Goal: Task Accomplishment & Management: Use online tool/utility

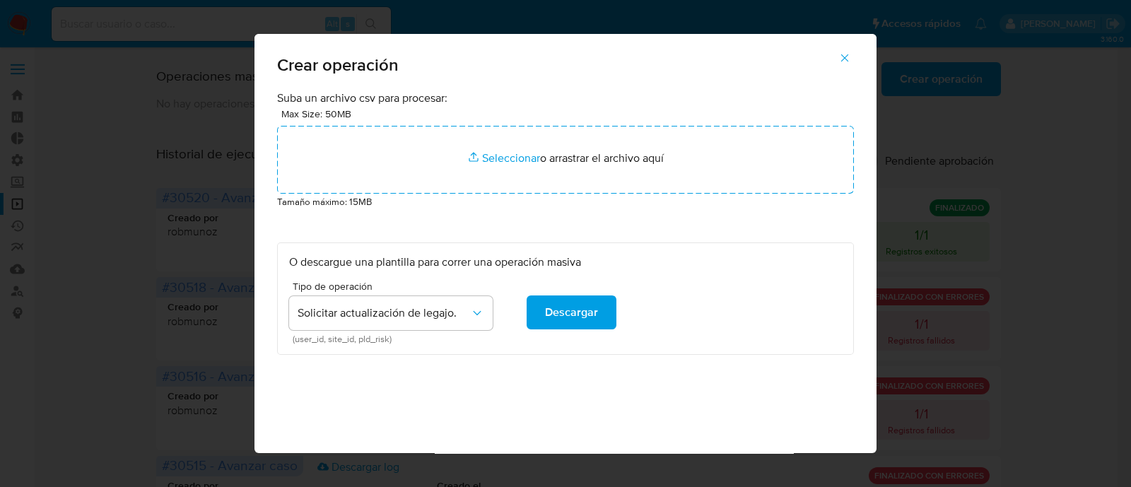
click at [859, 53] on button "button" at bounding box center [844, 58] width 49 height 34
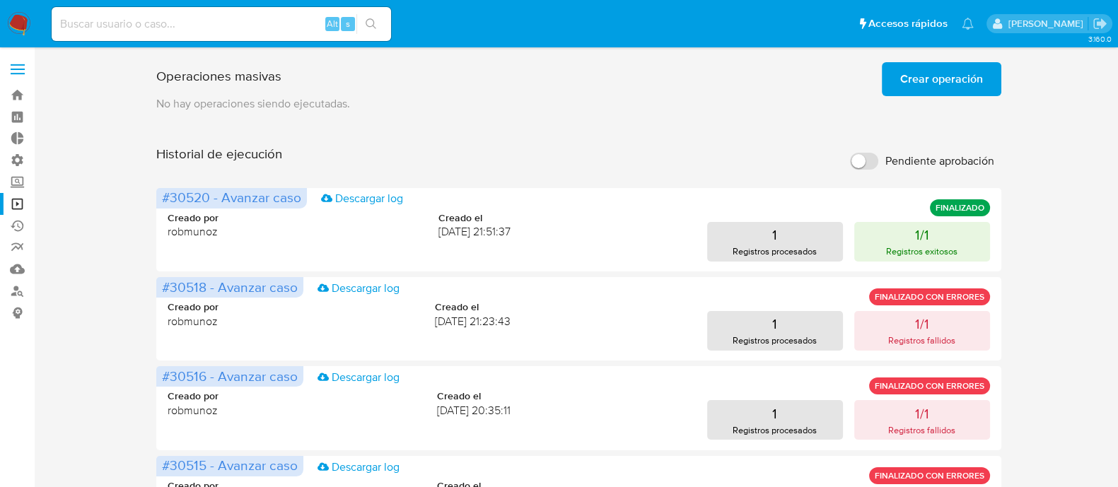
click at [457, 148] on div "Historial de ejecución Pendiente aprobación" at bounding box center [578, 161] width 844 height 31
click at [158, 33] on div "Alt s" at bounding box center [221, 24] width 339 height 34
click at [170, 25] on input at bounding box center [221, 24] width 339 height 18
paste input "707549223"
type input "707549223"
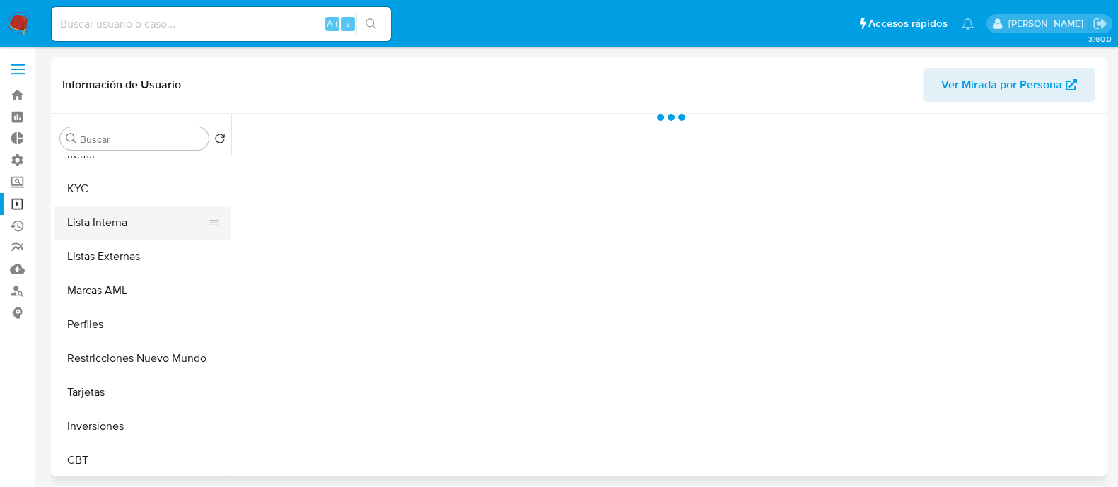
select select "10"
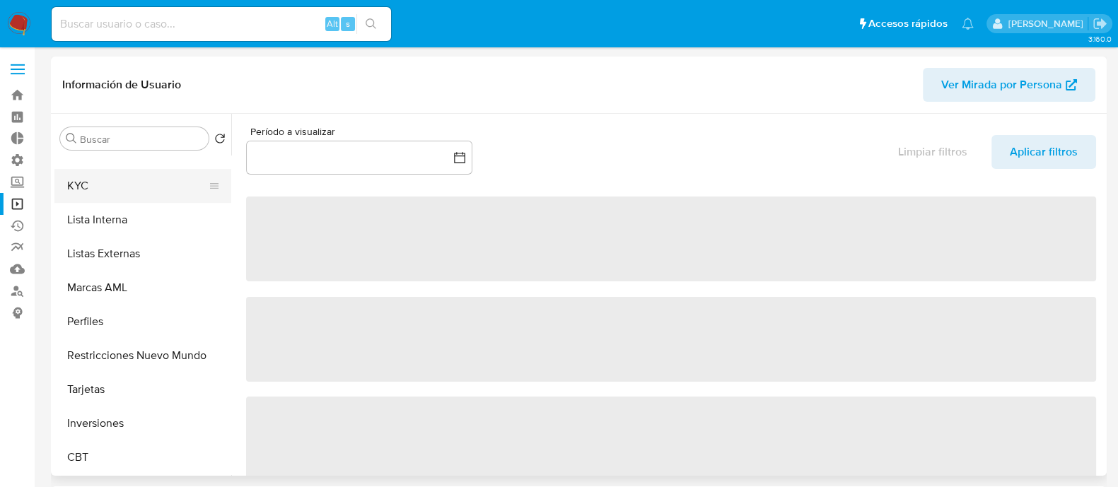
click at [112, 185] on button "KYC" at bounding box center [136, 186] width 165 height 34
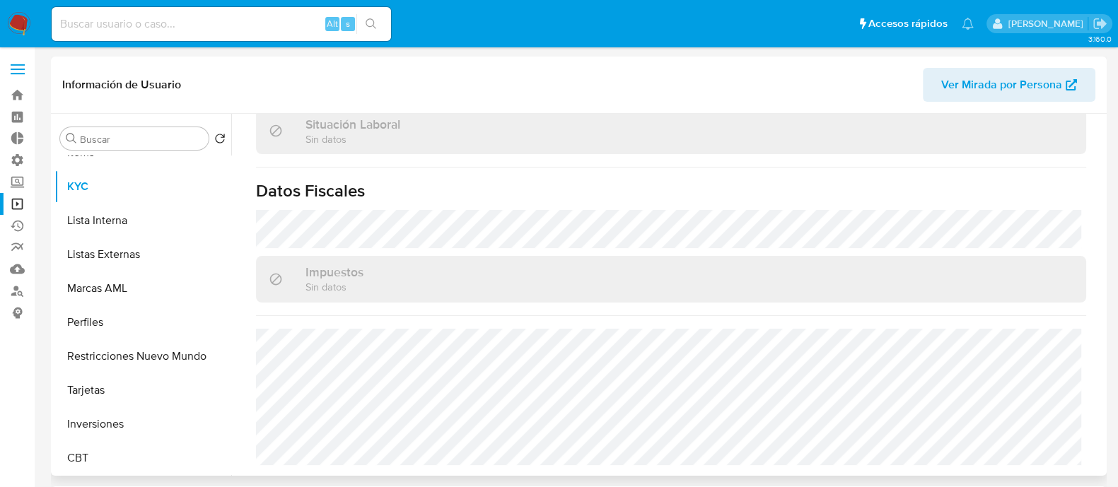
scroll to position [88, 0]
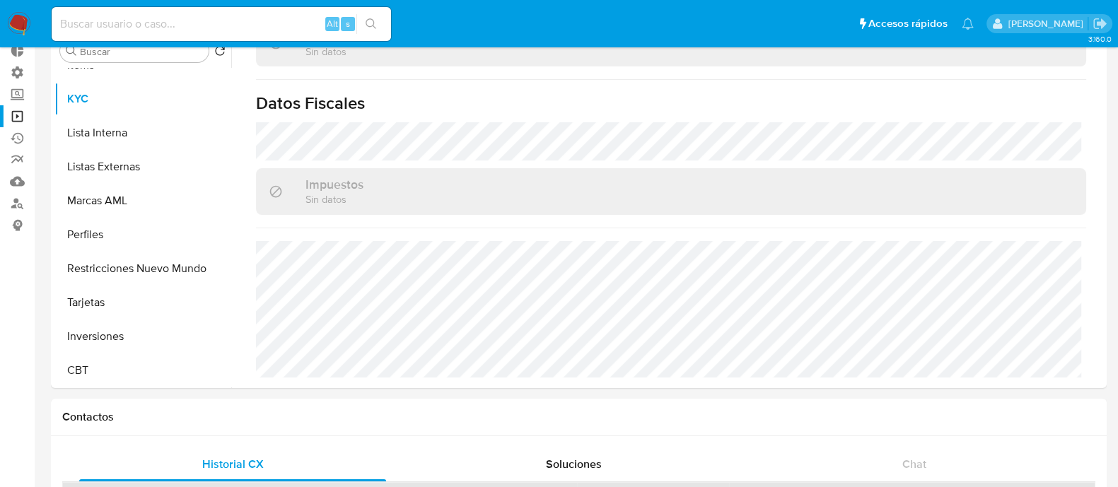
click at [201, 24] on input at bounding box center [221, 24] width 339 height 18
paste input "713528806"
type input "713528806"
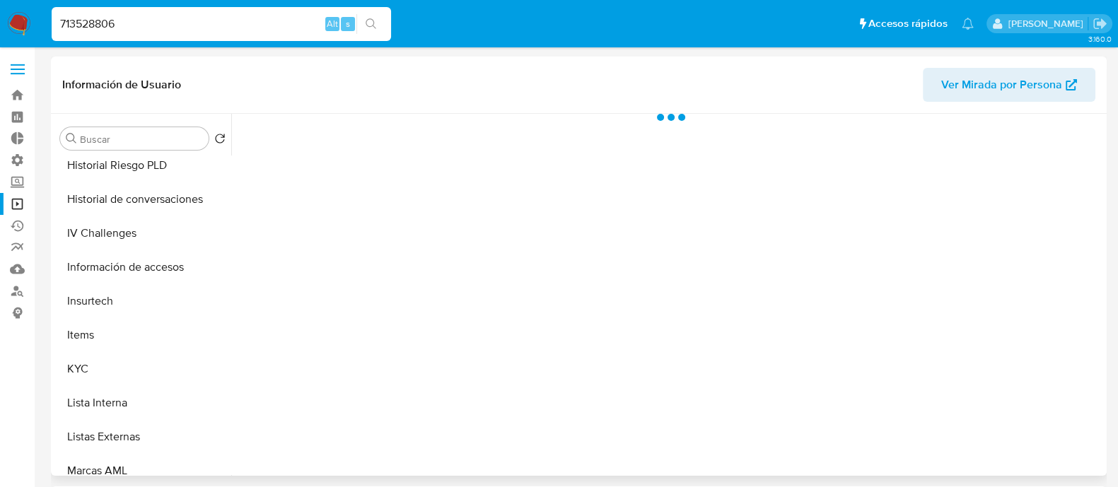
scroll to position [618, 0]
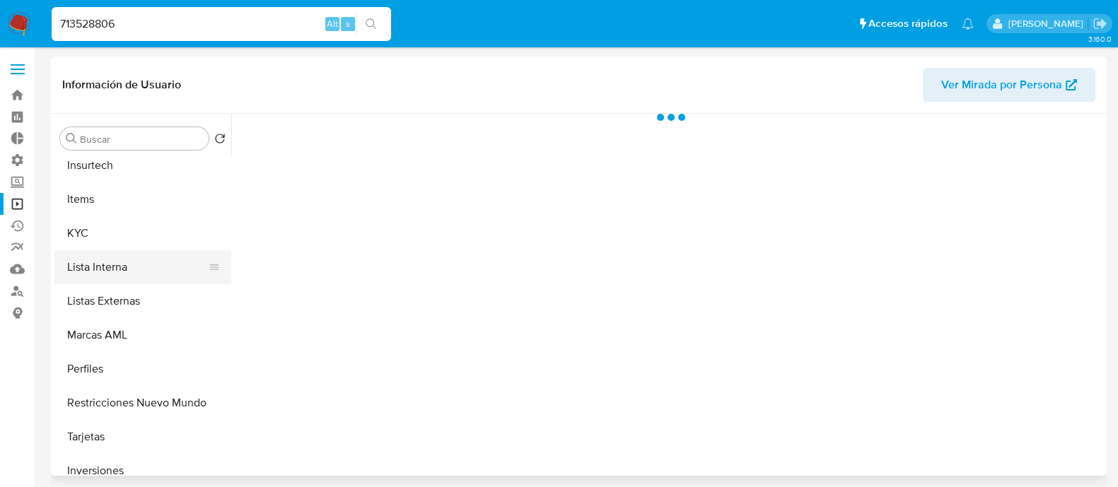
select select "10"
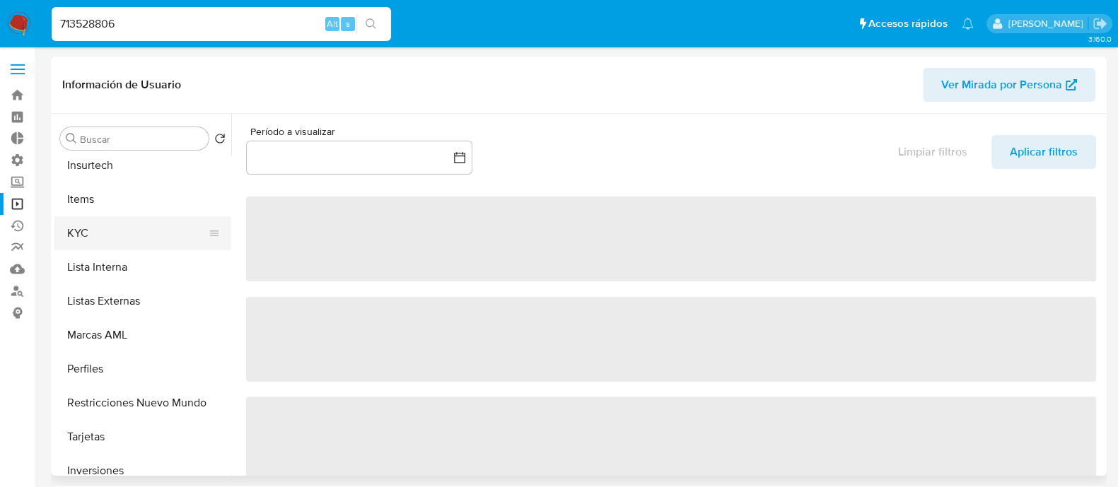
click at [129, 230] on button "KYC" at bounding box center [136, 233] width 165 height 34
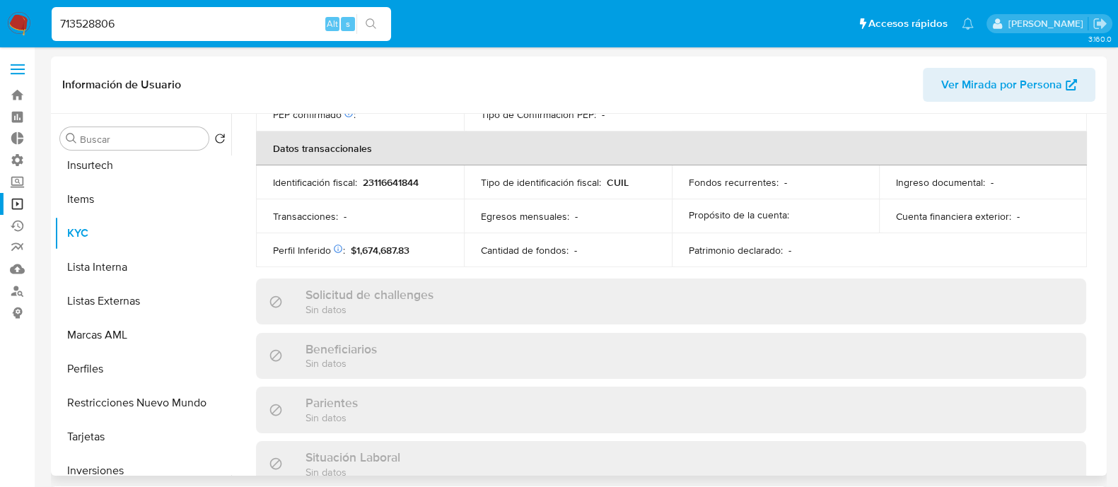
scroll to position [757, 0]
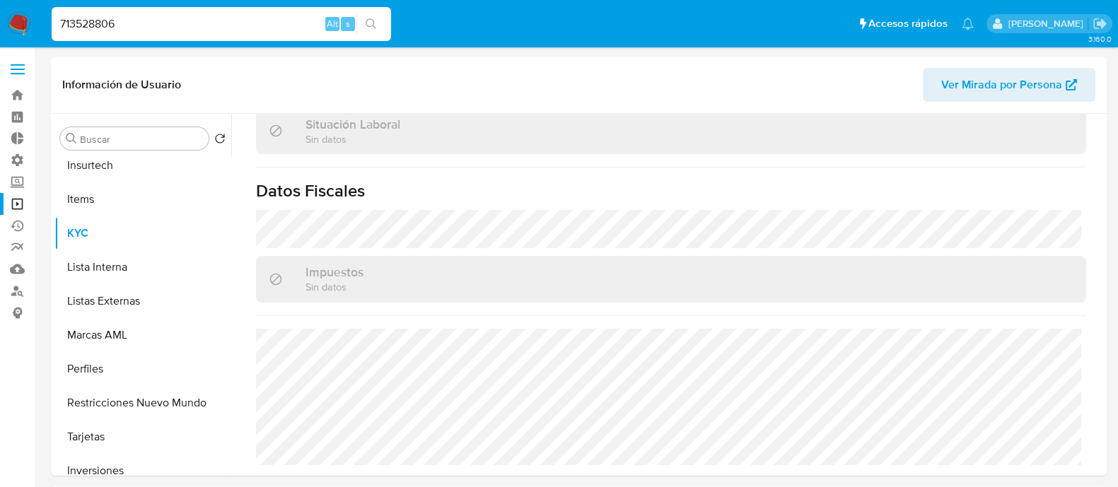
click at [169, 18] on input "713528806" at bounding box center [221, 24] width 339 height 18
paste input "4789732"
type input "747897326"
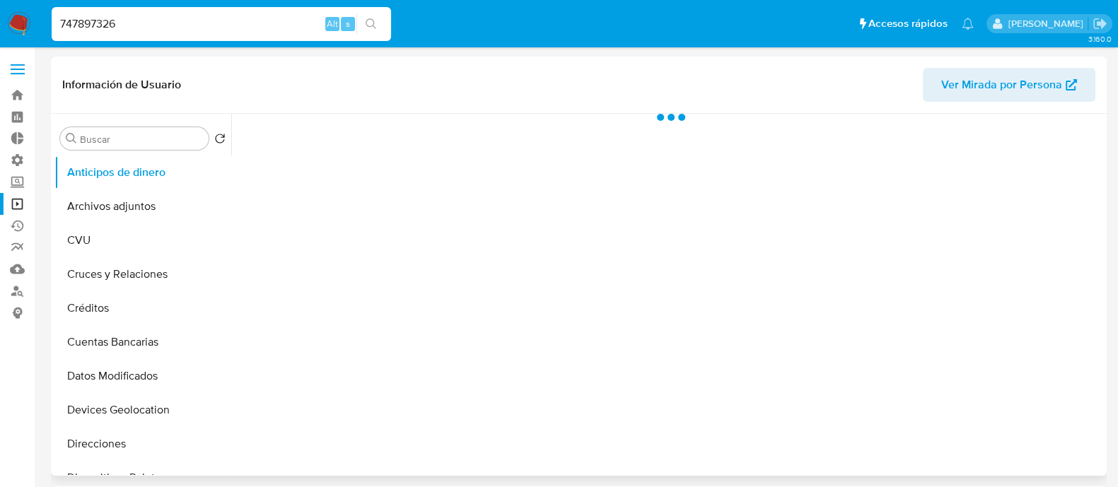
select select "10"
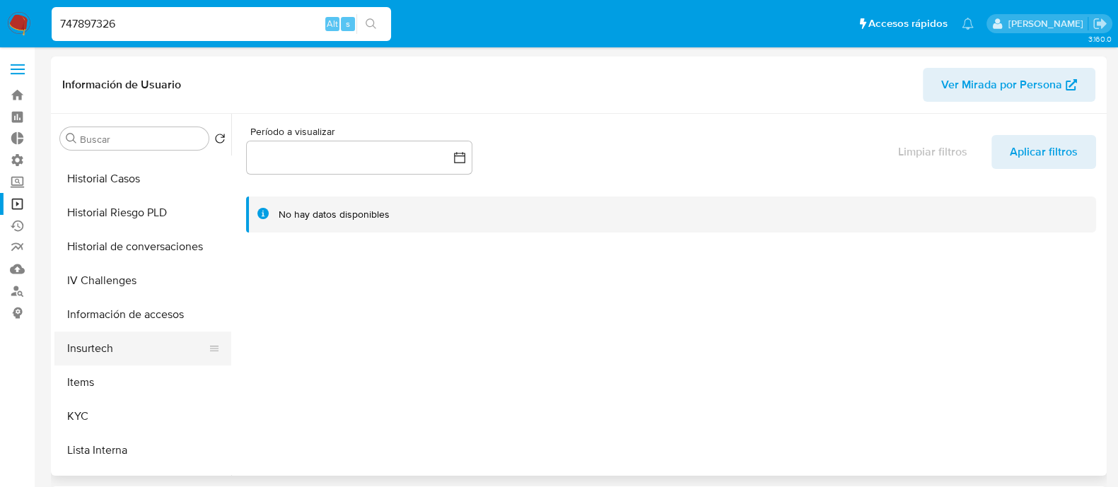
scroll to position [441, 0]
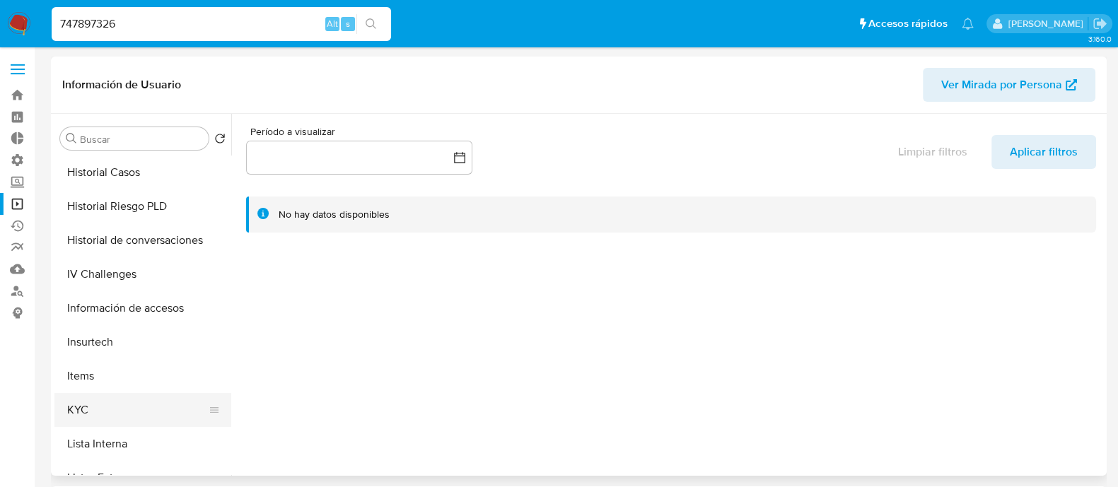
click at [129, 416] on button "KYC" at bounding box center [136, 410] width 165 height 34
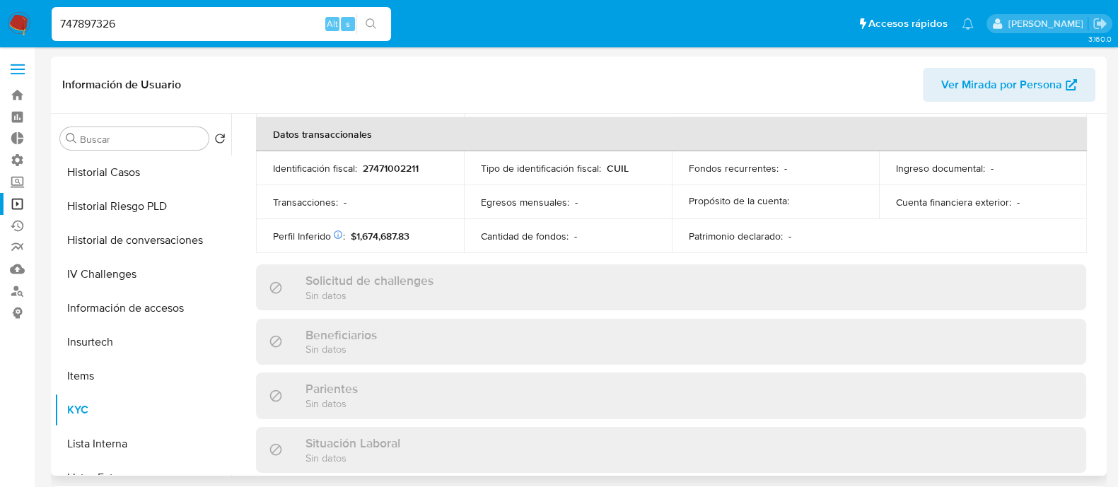
scroll to position [771, 0]
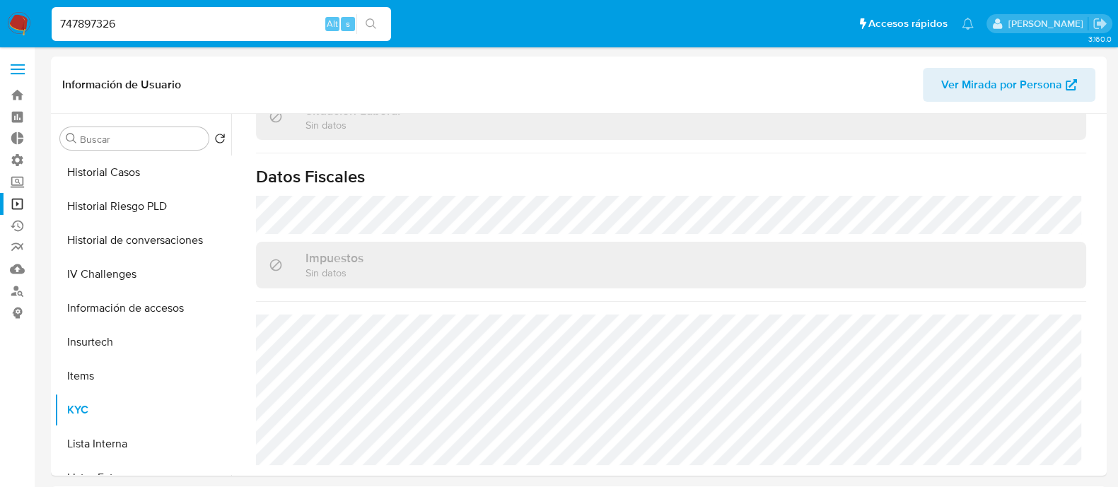
click at [151, 30] on input "747897326" at bounding box center [221, 24] width 339 height 18
paste input "57563682"
type input "757563682"
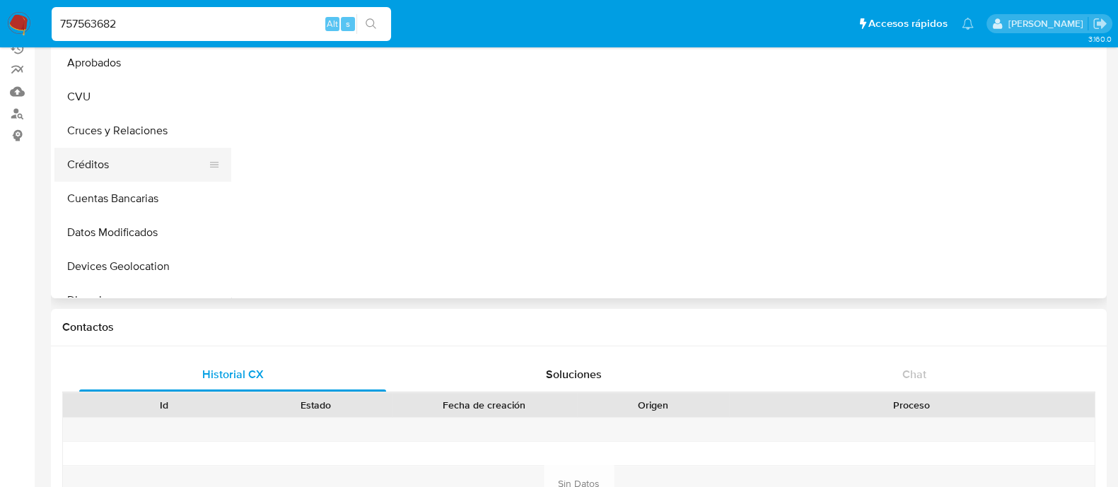
scroll to position [176, 0]
select select "10"
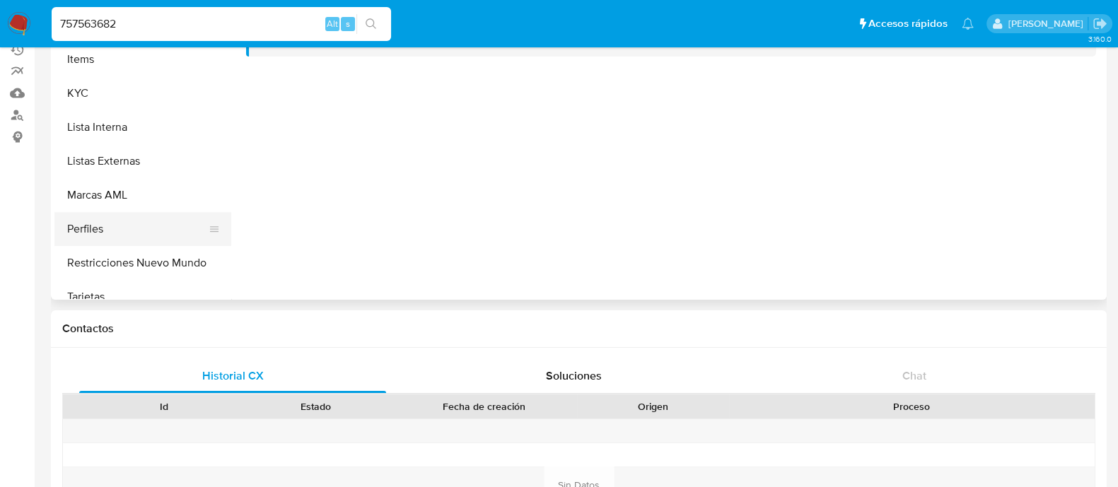
scroll to position [618, 0]
click at [115, 90] on button "KYC" at bounding box center [136, 91] width 165 height 34
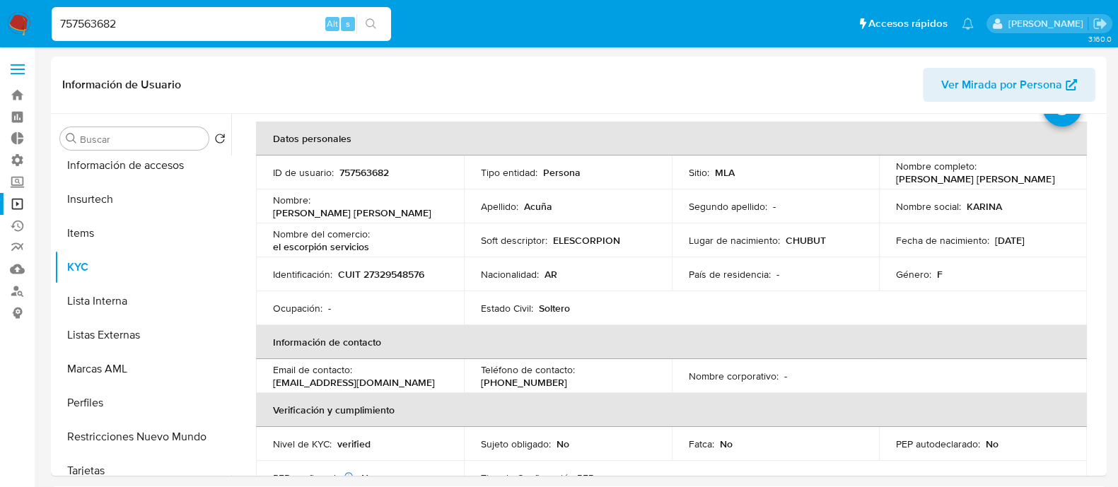
scroll to position [88, 0]
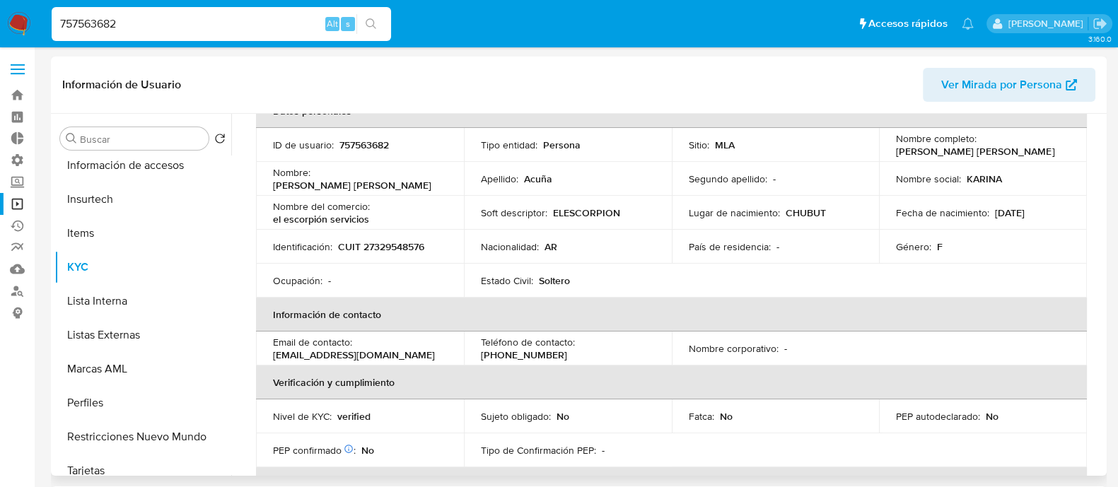
click at [364, 223] on tbody "ID de usuario : 757563682 Tipo entidad : Persona Sitio : MLA Nombre completo : …" at bounding box center [671, 213] width 831 height 170
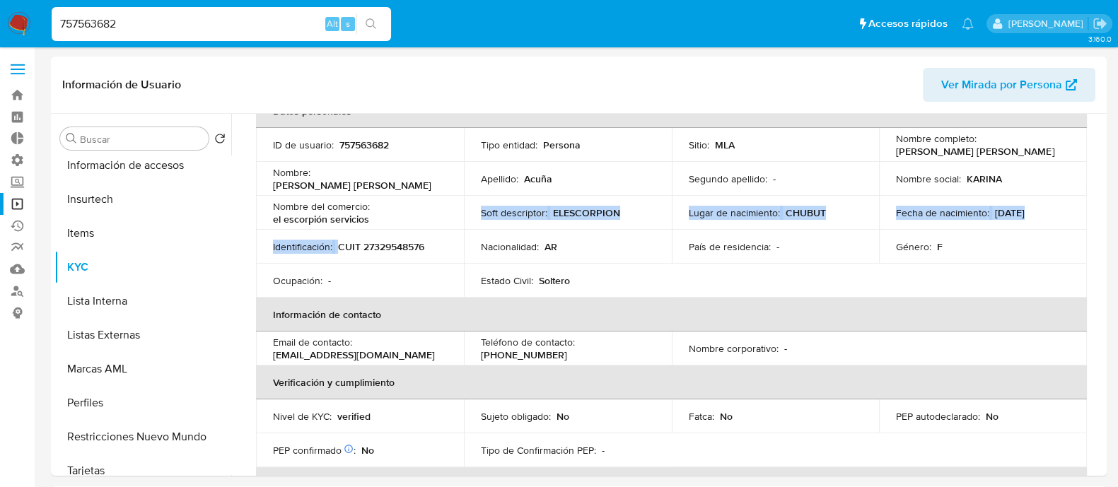
click at [14, 25] on img at bounding box center [19, 24] width 24 height 24
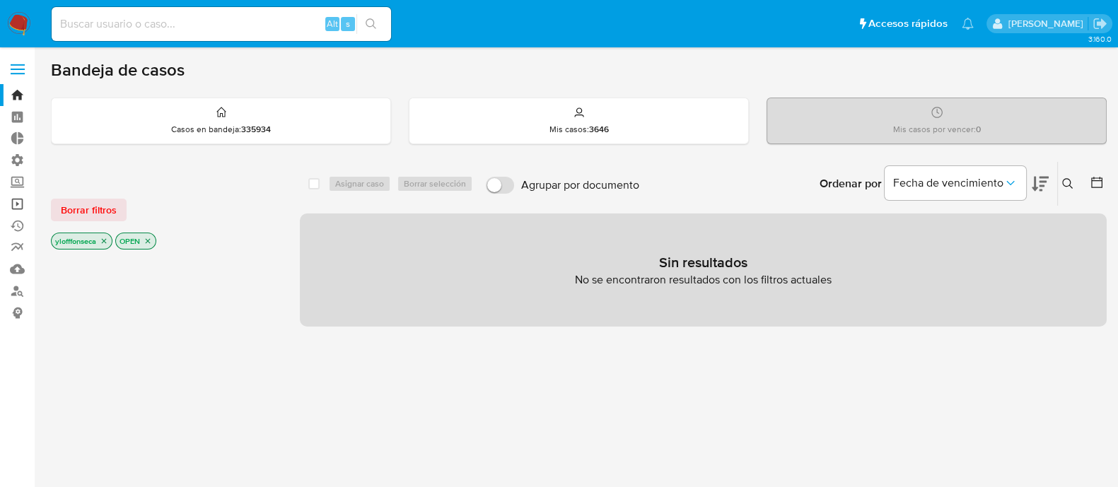
click at [19, 204] on link "Operaciones masivas" at bounding box center [84, 204] width 168 height 22
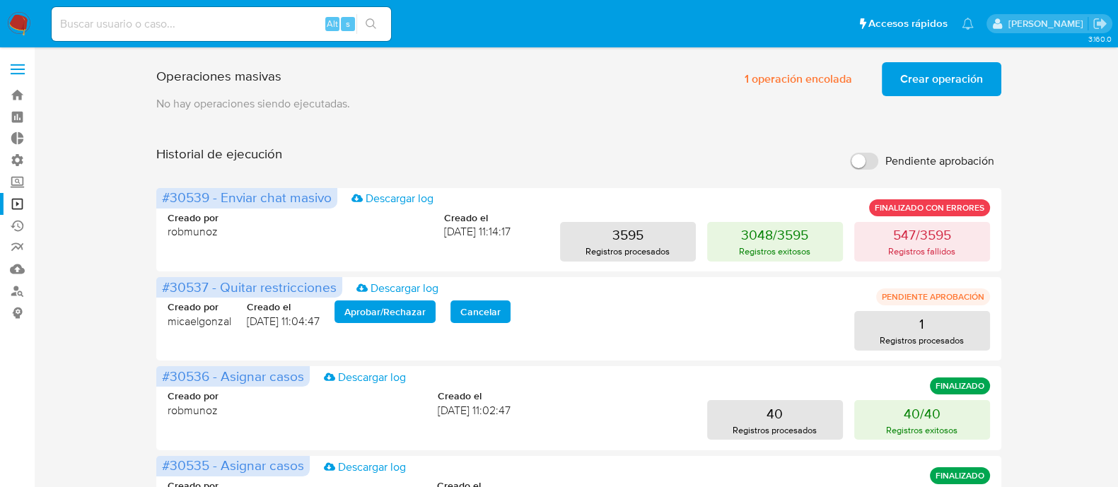
click at [780, 73] on span "1 operación encolada" at bounding box center [798, 79] width 107 height 31
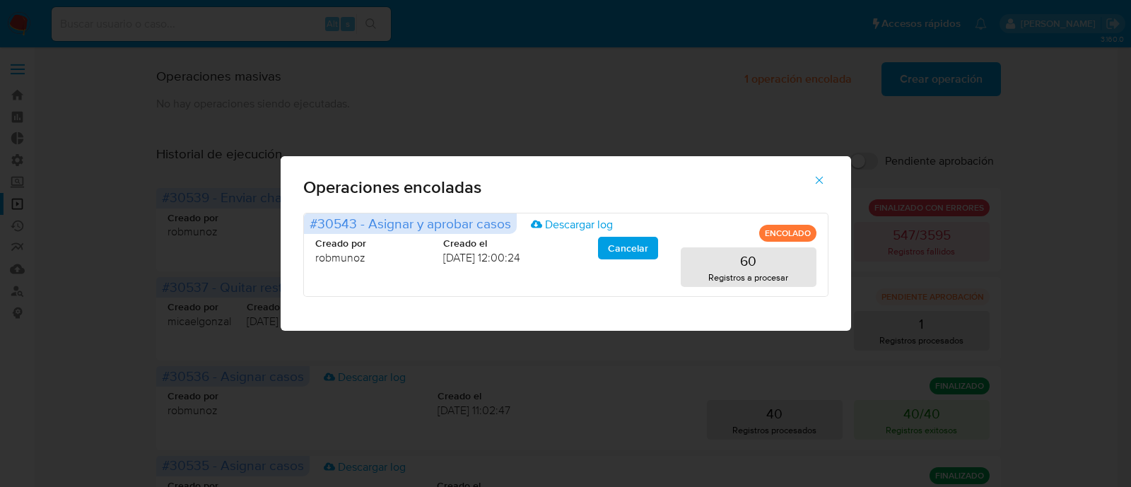
click at [817, 185] on icon "button" at bounding box center [819, 180] width 13 height 13
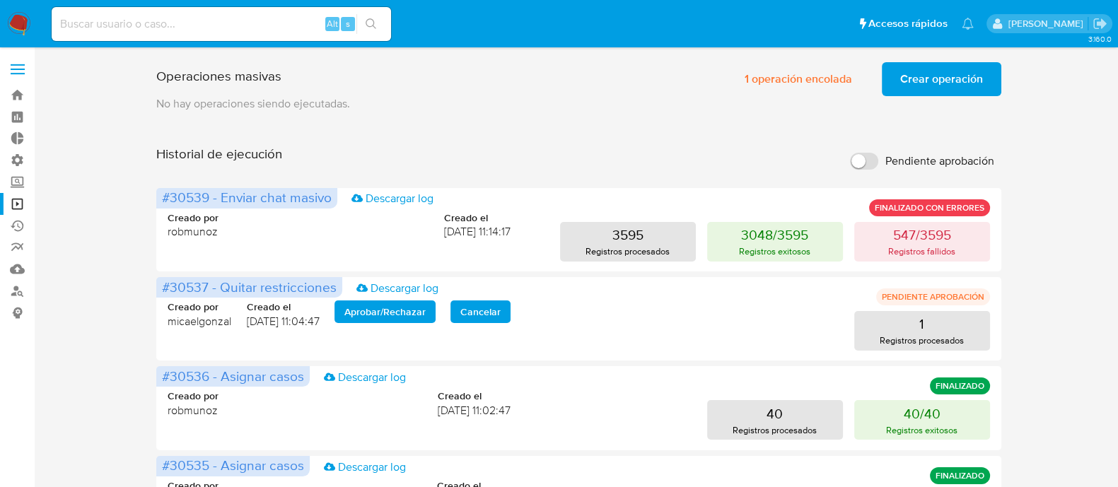
click at [923, 85] on span "Crear operación" at bounding box center [941, 79] width 83 height 31
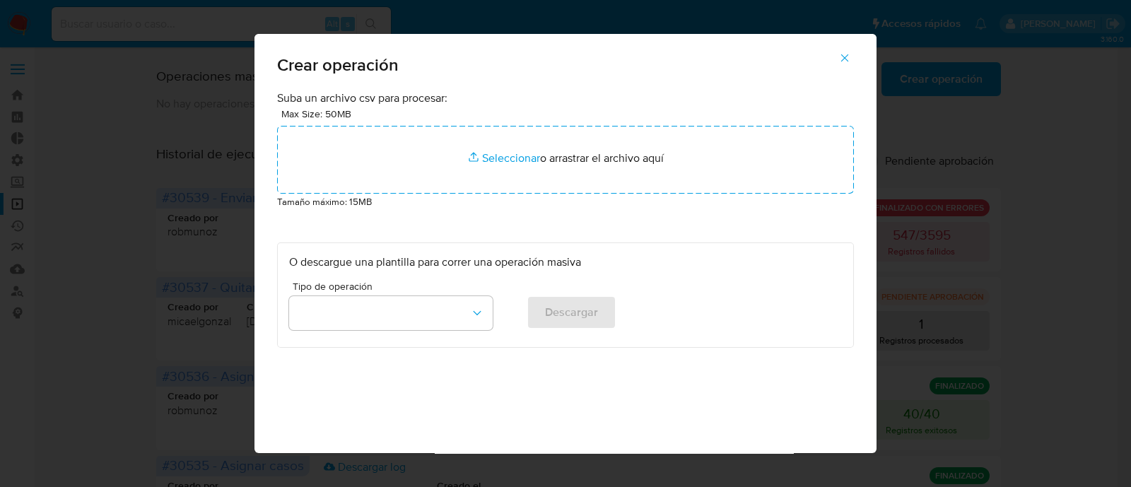
click at [395, 330] on div "Tipo de operación" at bounding box center [391, 308] width 204 height 54
click at [400, 325] on button "button" at bounding box center [391, 313] width 204 height 34
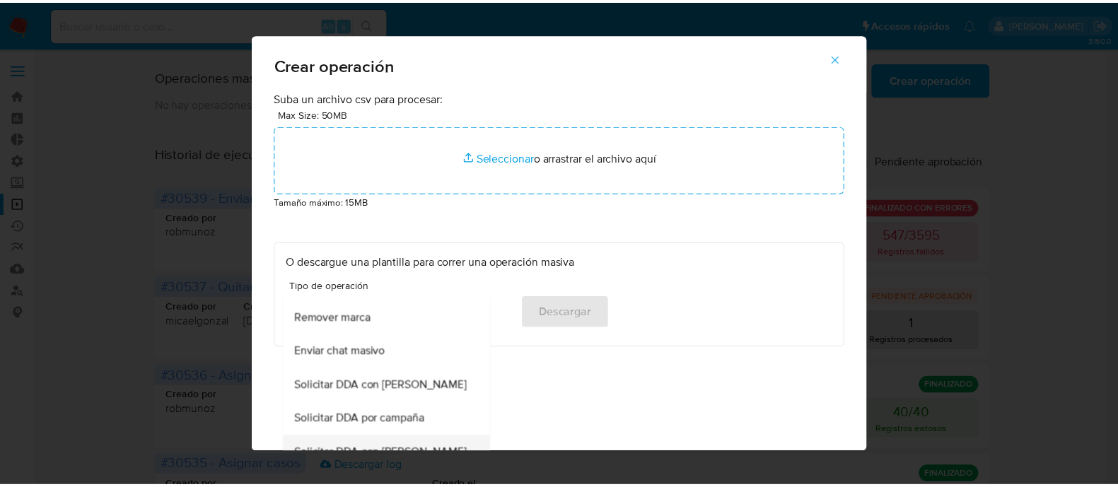
scroll to position [653, 0]
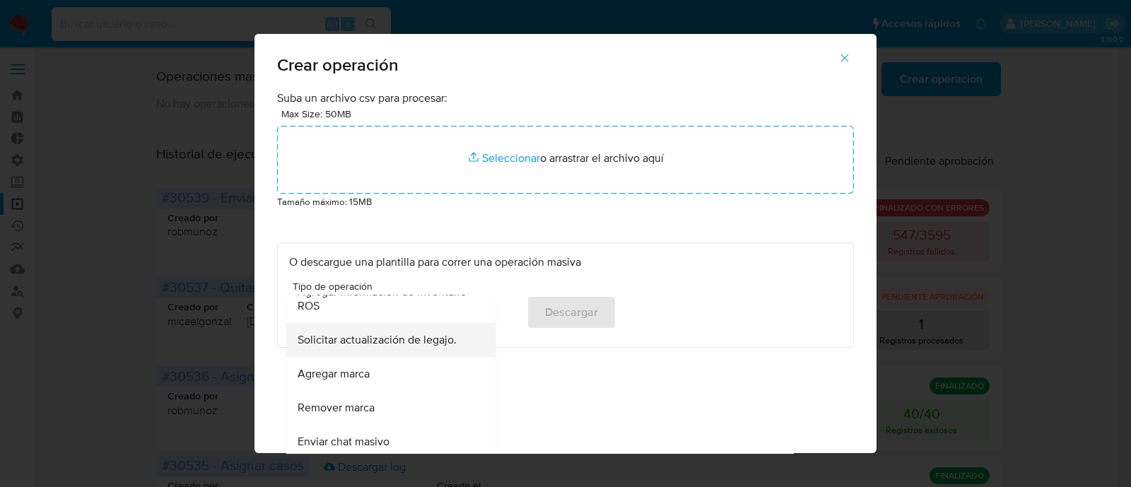
click at [407, 346] on span "Solicitar actualización de legajo." at bounding box center [377, 340] width 159 height 14
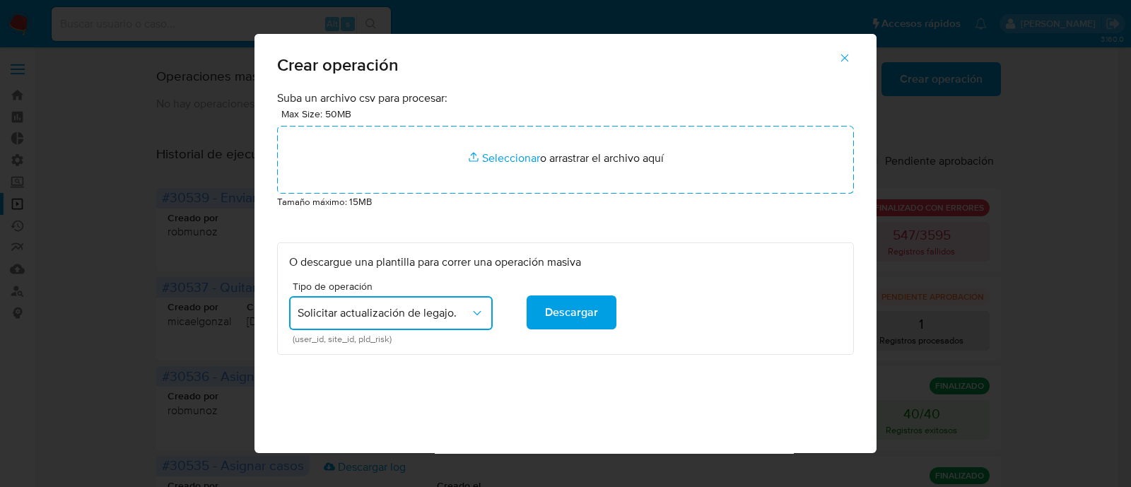
click at [643, 373] on div "Suba un archivo csv para procesar: Max Size: 50MB Seleccionar archivos Seleccio…" at bounding box center [566, 300] width 622 height 419
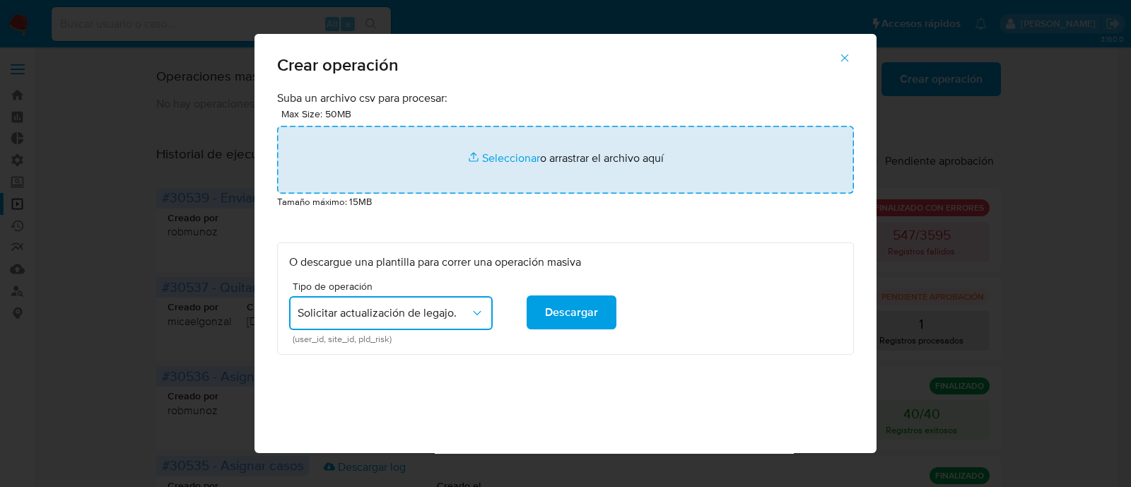
click at [499, 157] on input "file" at bounding box center [565, 160] width 577 height 68
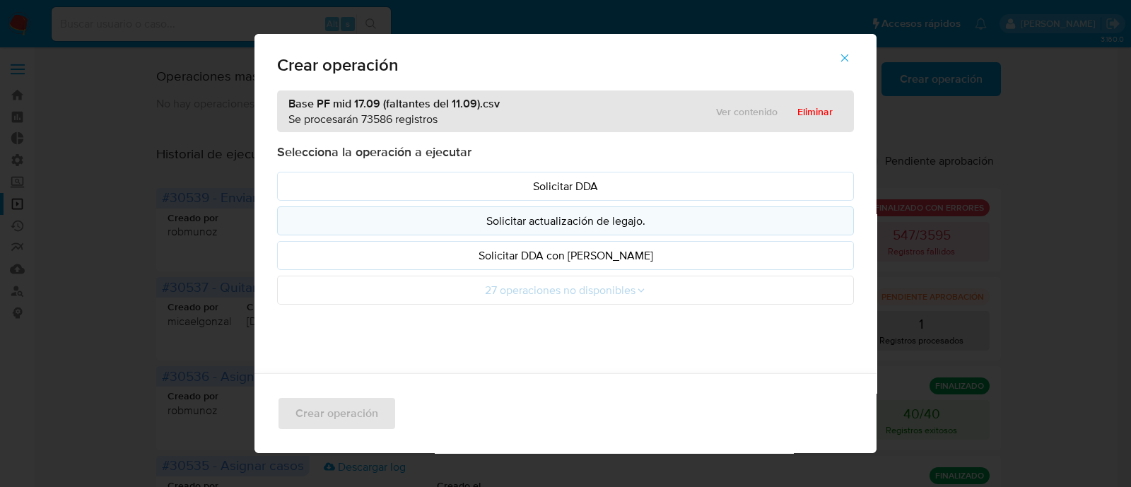
drag, startPoint x: 499, startPoint y: 157, endPoint x: 378, endPoint y: 227, distance: 140.3
click at [378, 227] on p "Solicitar actualización de legajo." at bounding box center [565, 221] width 553 height 16
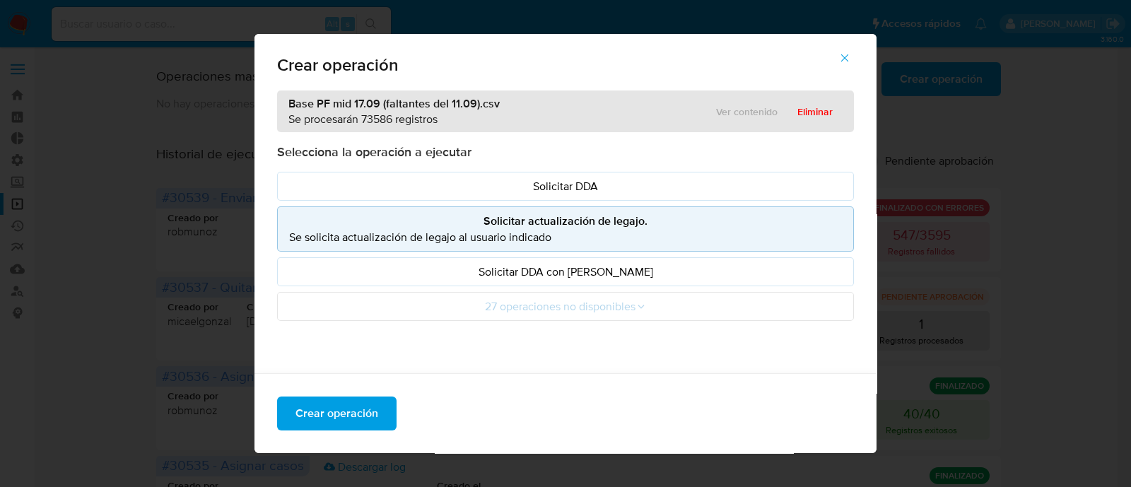
click at [640, 249] on button "Solicitar actualización de legajo. Se solicita actualización de legajo al usuar…" at bounding box center [565, 228] width 577 height 45
drag, startPoint x: 599, startPoint y: 234, endPoint x: 574, endPoint y: 246, distance: 27.5
click at [598, 235] on p "Se solicita actualización de legajo al usuario indicado" at bounding box center [565, 237] width 553 height 16
click at [467, 236] on p "Se solicita actualización de legajo al usuario indicado" at bounding box center [565, 237] width 553 height 16
click at [527, 224] on p "Solicitar actualización de legajo." at bounding box center [565, 221] width 553 height 16
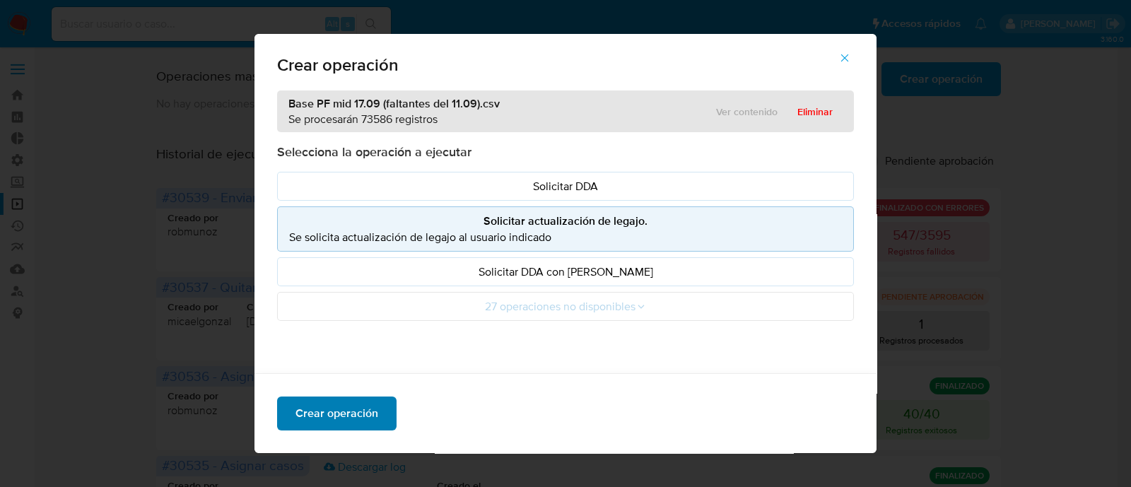
click at [338, 419] on span "Crear operación" at bounding box center [337, 413] width 83 height 31
